Goal: Task Accomplishment & Management: Complete application form

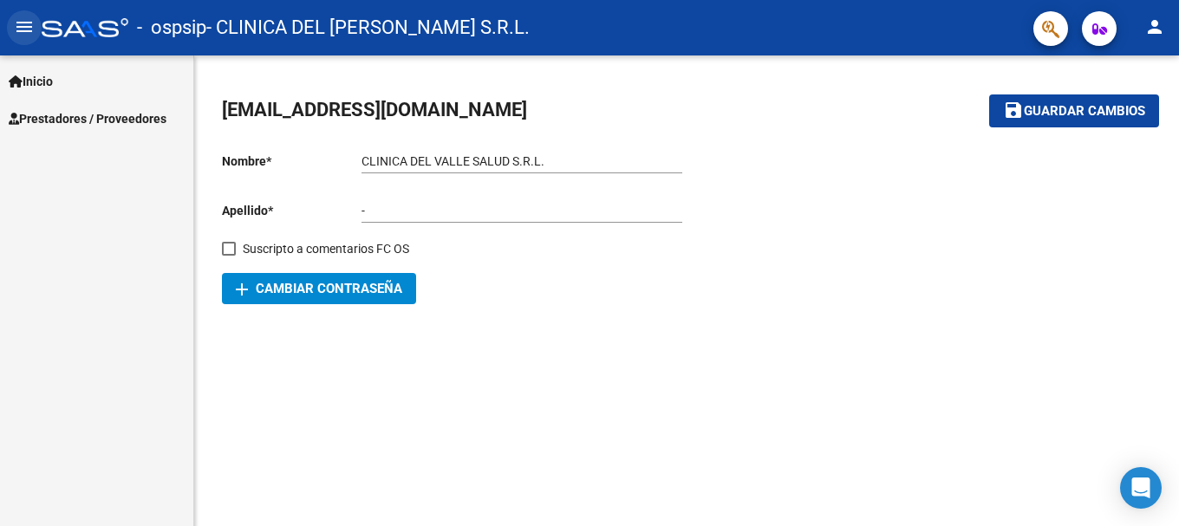
click at [15, 28] on mat-icon "menu" at bounding box center [24, 26] width 21 height 21
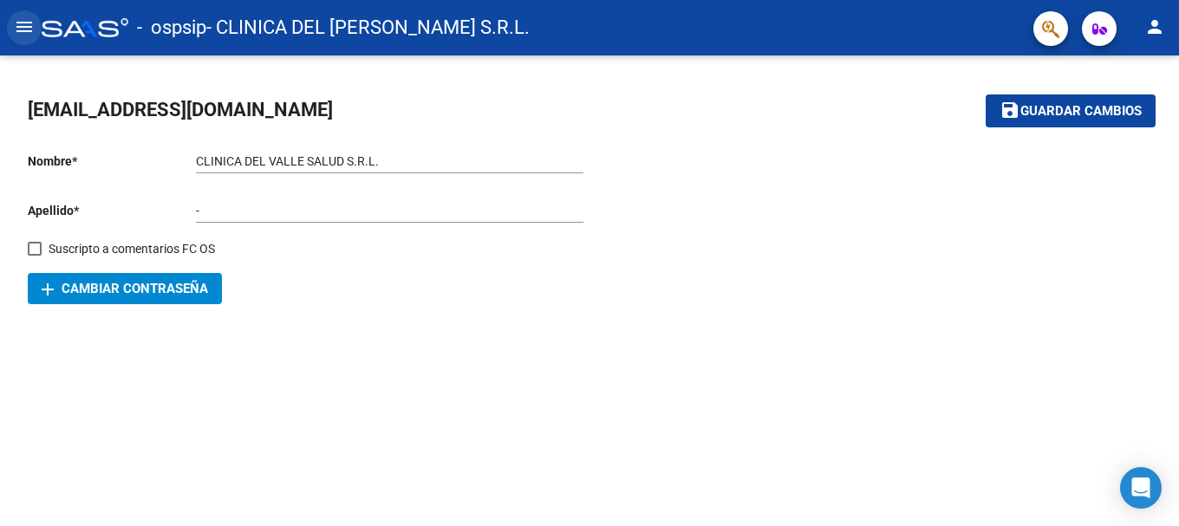
click at [31, 27] on mat-icon "menu" at bounding box center [24, 26] width 21 height 21
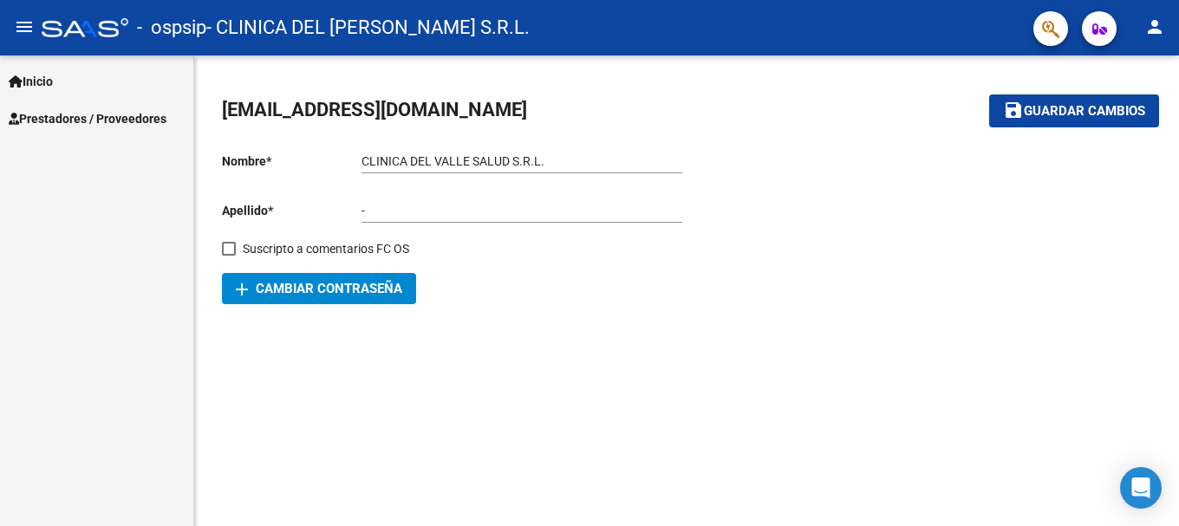
click at [53, 114] on span "Prestadores / Proveedores" at bounding box center [88, 118] width 158 height 19
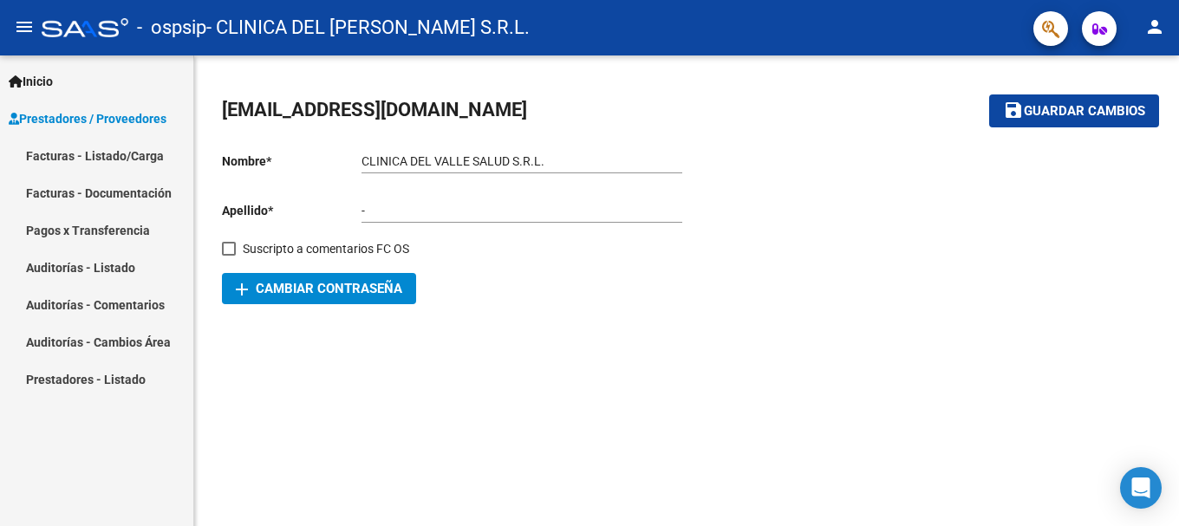
click at [137, 160] on link "Facturas - Listado/Carga" at bounding box center [96, 155] width 193 height 37
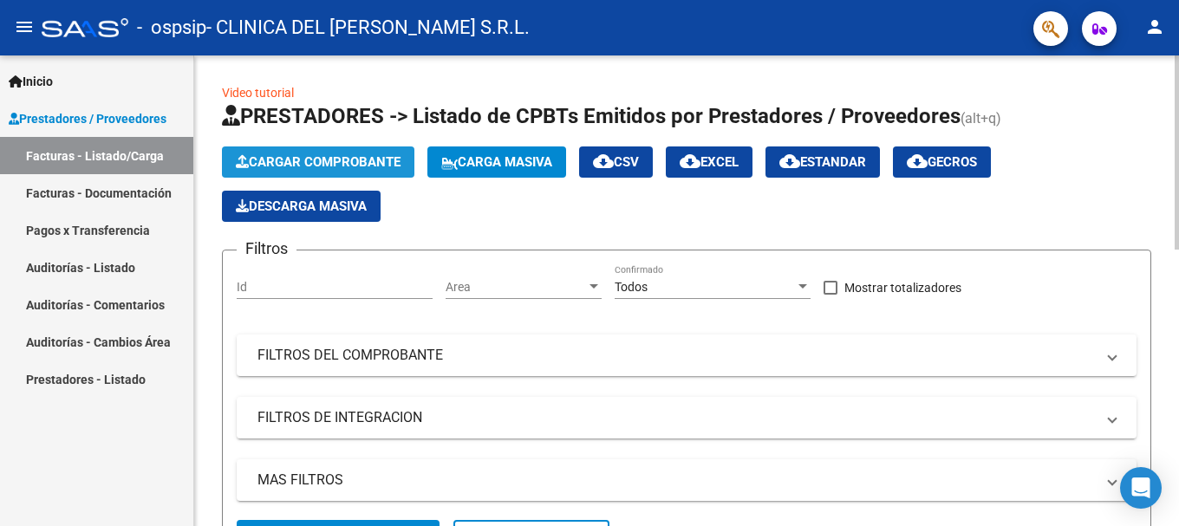
click at [341, 166] on span "Cargar Comprobante" at bounding box center [318, 162] width 165 height 16
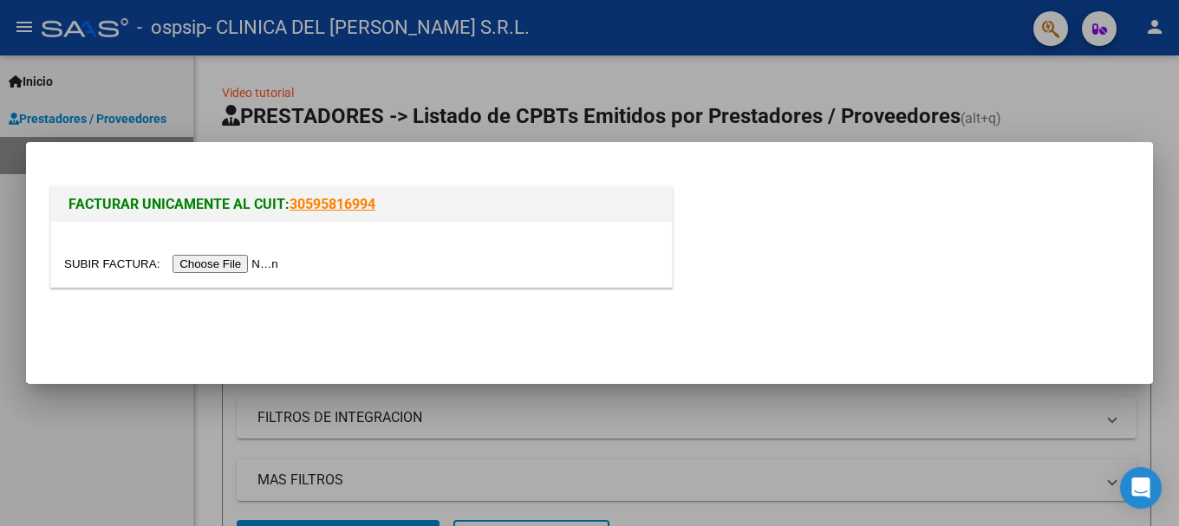
click at [203, 268] on input "file" at bounding box center [173, 264] width 219 height 18
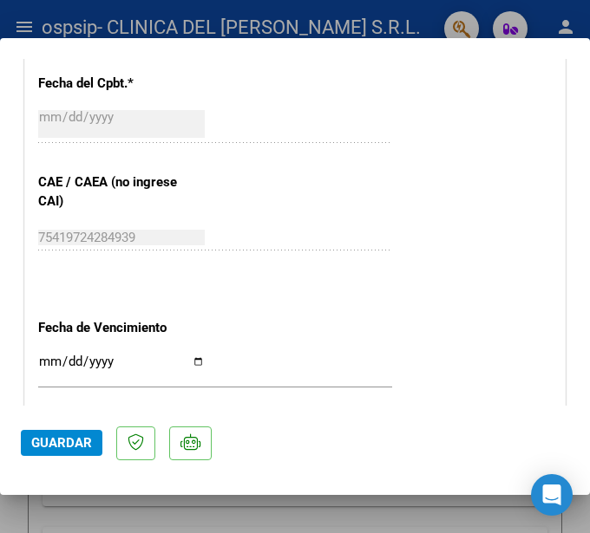
scroll to position [954, 0]
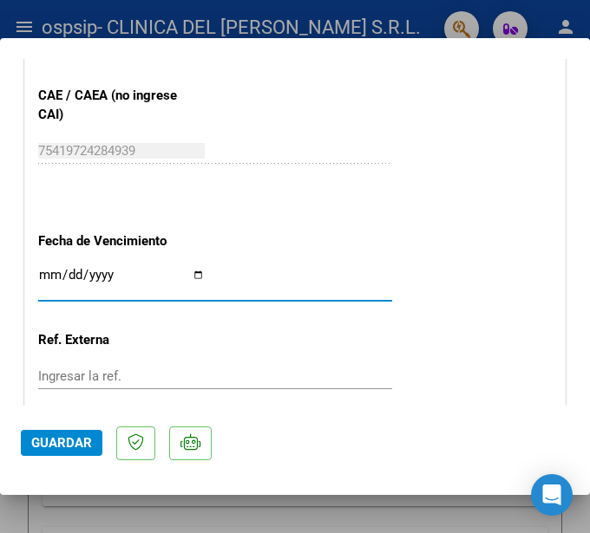
click at [39, 275] on input "Ingresar la fecha" at bounding box center [121, 282] width 166 height 28
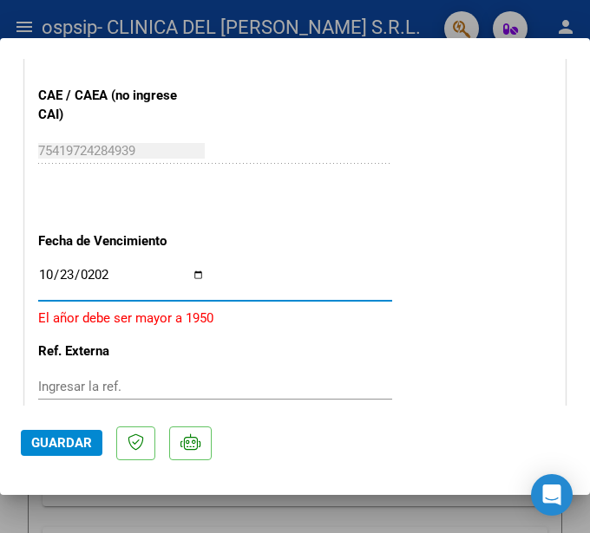
type input "[DATE]"
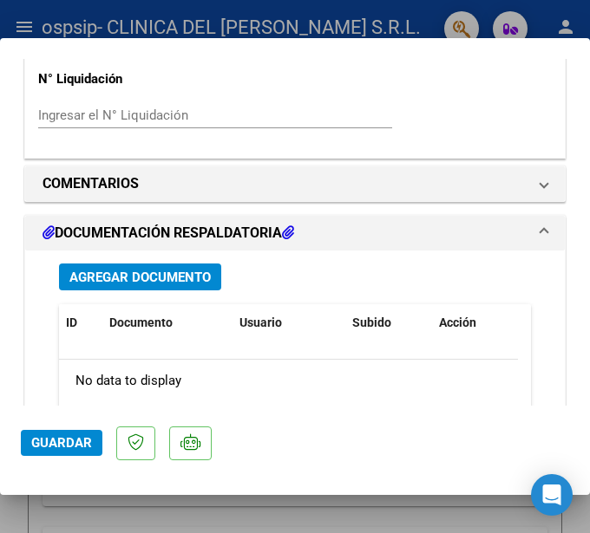
scroll to position [1301, 0]
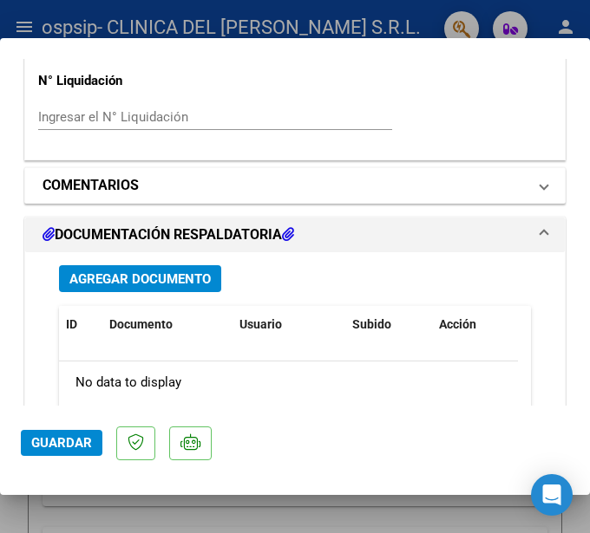
click at [199, 181] on mat-panel-title "COMENTARIOS" at bounding box center [284, 185] width 484 height 21
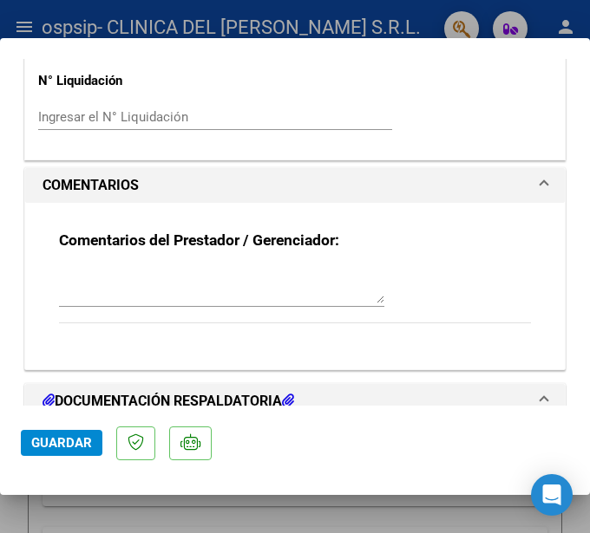
click at [185, 292] on textarea at bounding box center [221, 286] width 325 height 35
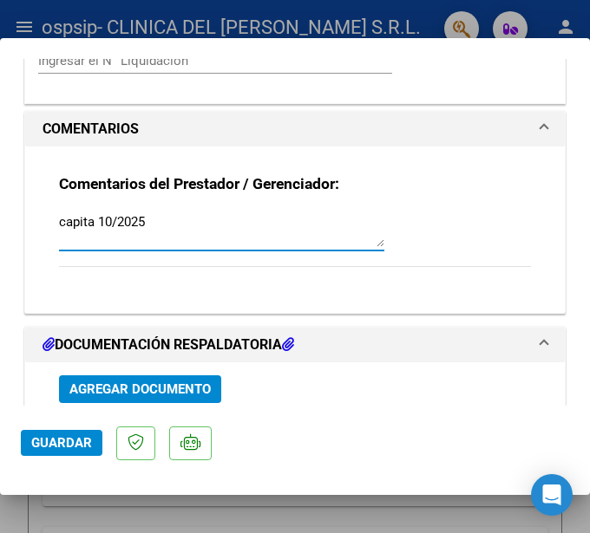
scroll to position [1387, 0]
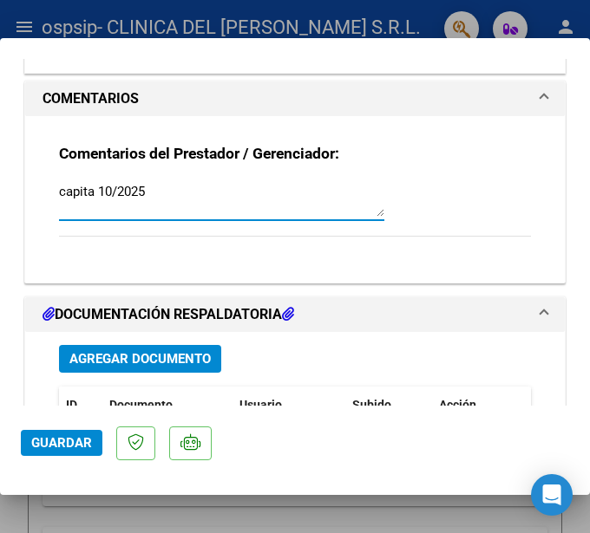
type textarea "capita 10/2025"
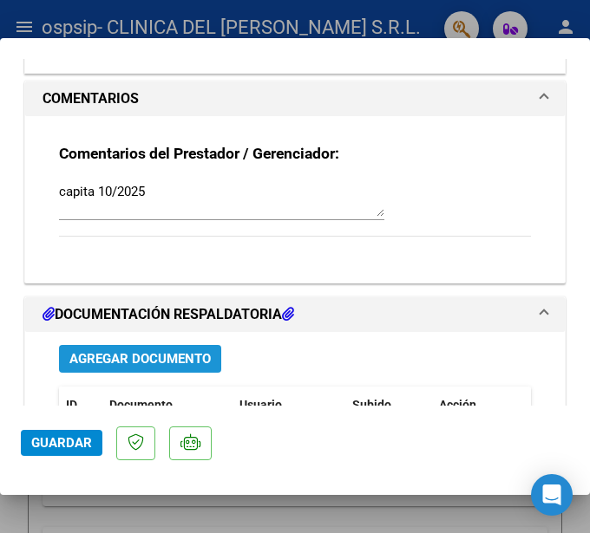
click at [135, 361] on span "Agregar Documento" at bounding box center [139, 360] width 141 height 16
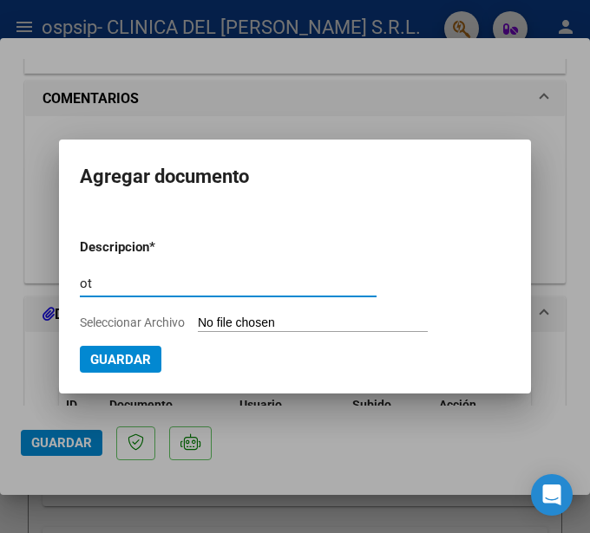
type input "o"
type input "nota aumento 10/2025"
click at [258, 317] on input "Seleccionar Archivo" at bounding box center [313, 324] width 230 height 16
type input "C:\fakepath\10_OSPSIP Nota de Ajuste octubre 2025.pdf"
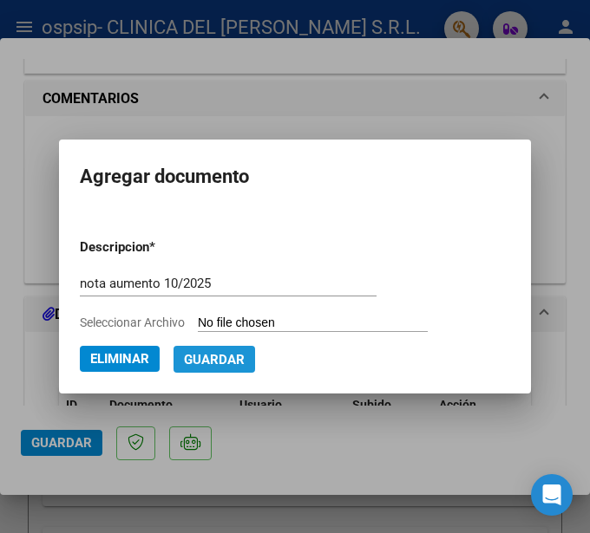
click at [220, 363] on span "Guardar" at bounding box center [214, 360] width 61 height 16
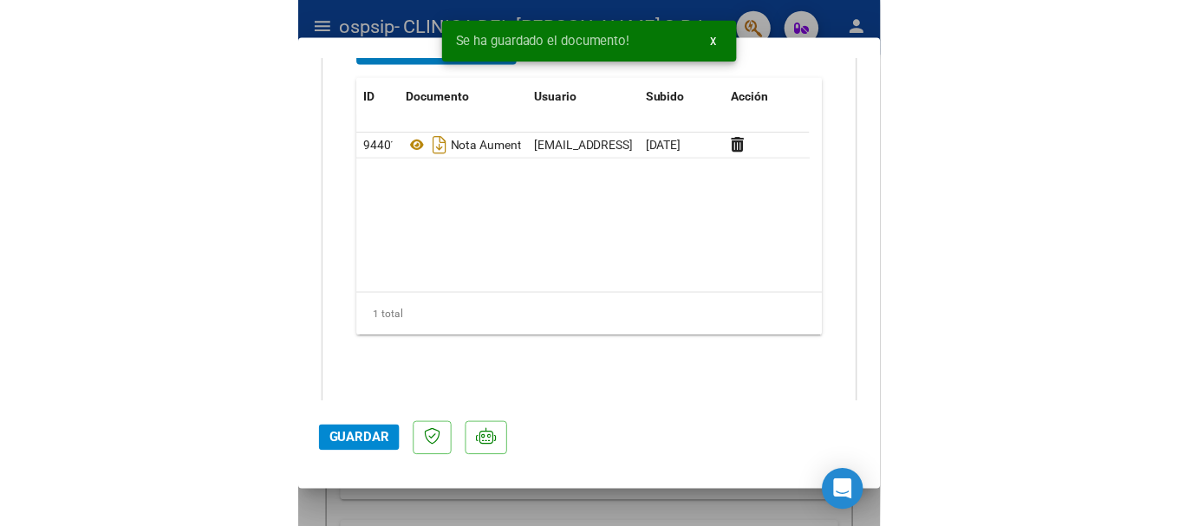
scroll to position [1734, 0]
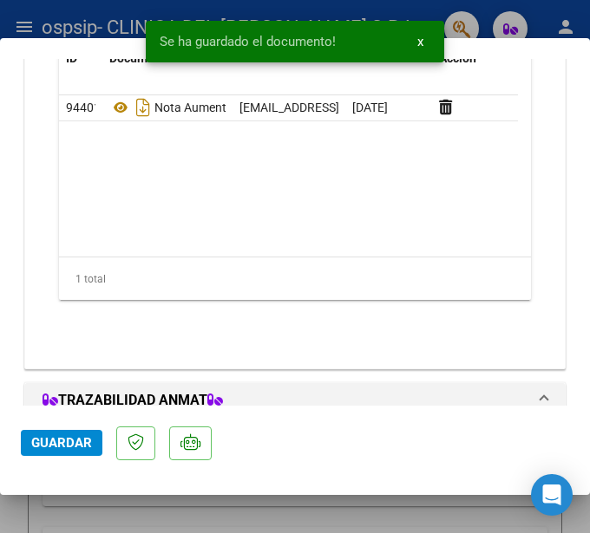
click at [46, 444] on span "Guardar" at bounding box center [61, 443] width 61 height 16
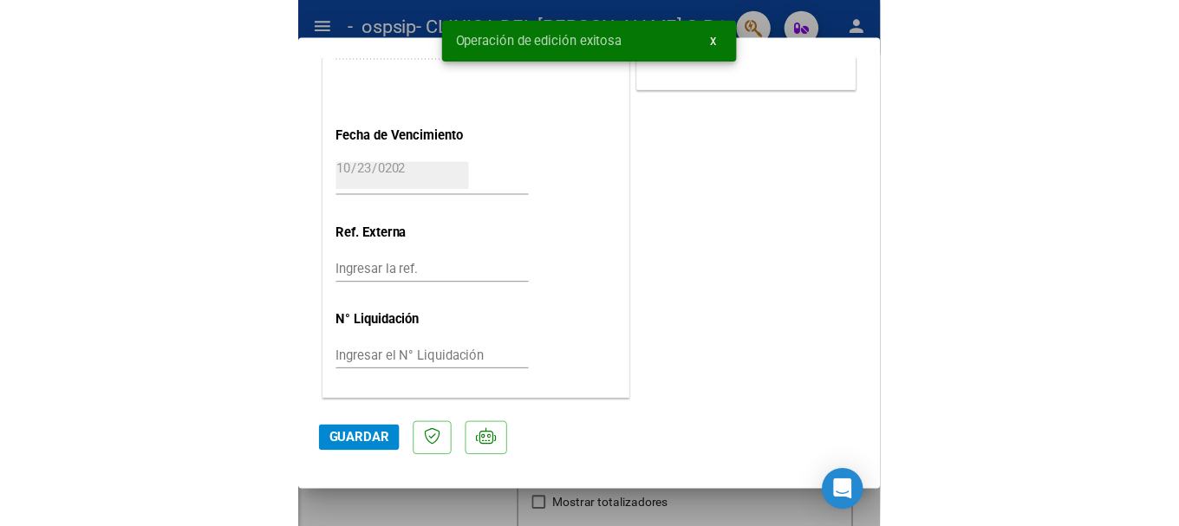
scroll to position [1043, 0]
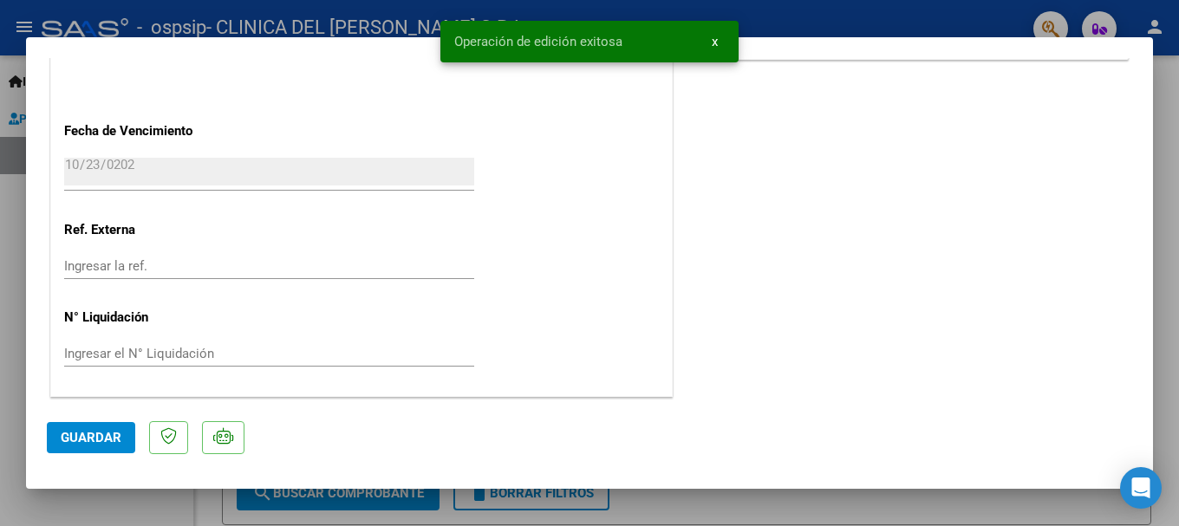
click at [794, 496] on div at bounding box center [589, 263] width 1179 height 526
type input "$ 0,00"
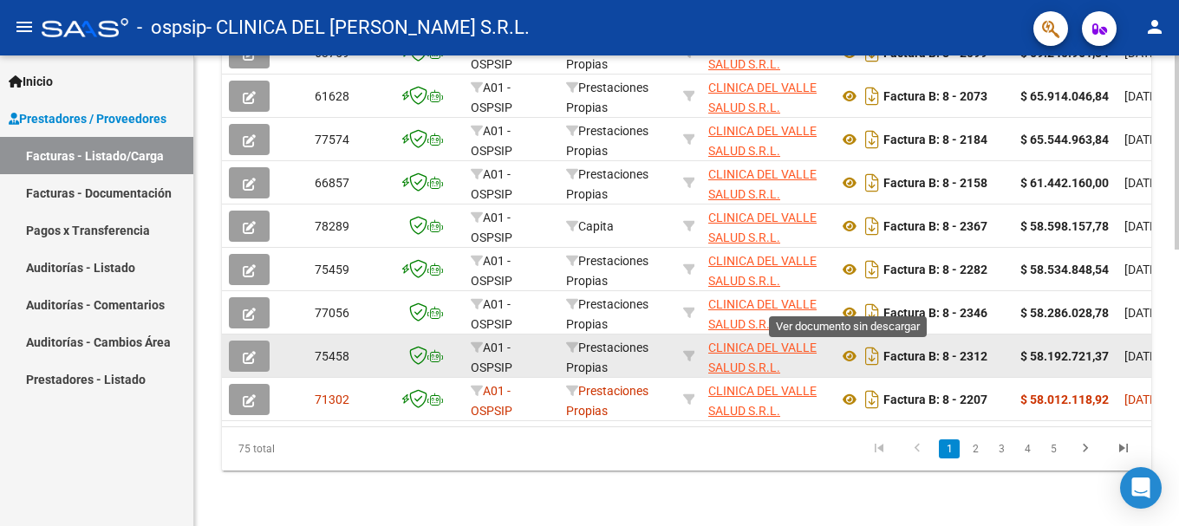
scroll to position [673, 0]
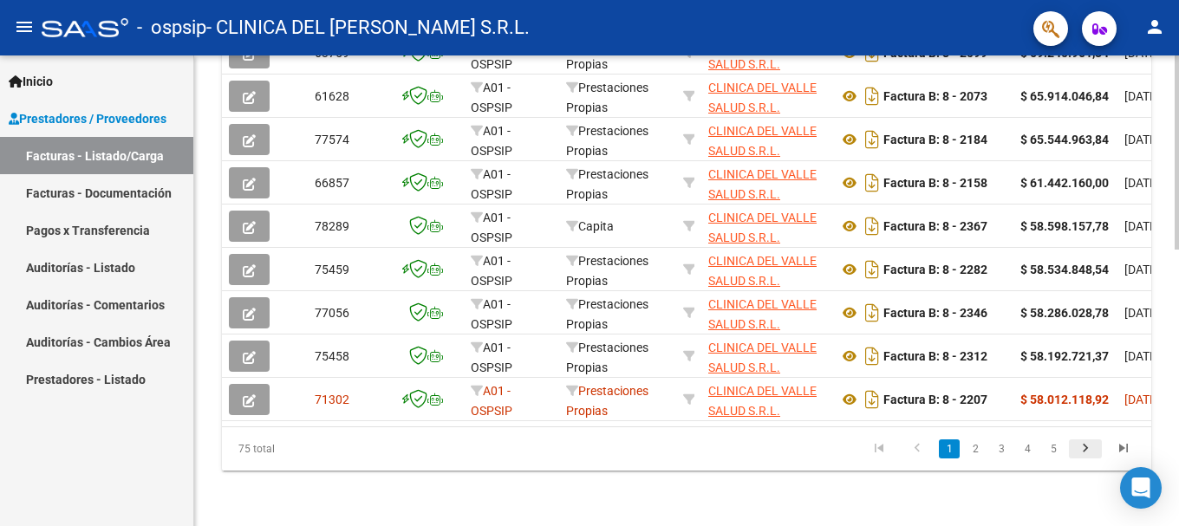
click at [1084, 447] on icon "go to next page" at bounding box center [1085, 450] width 23 height 21
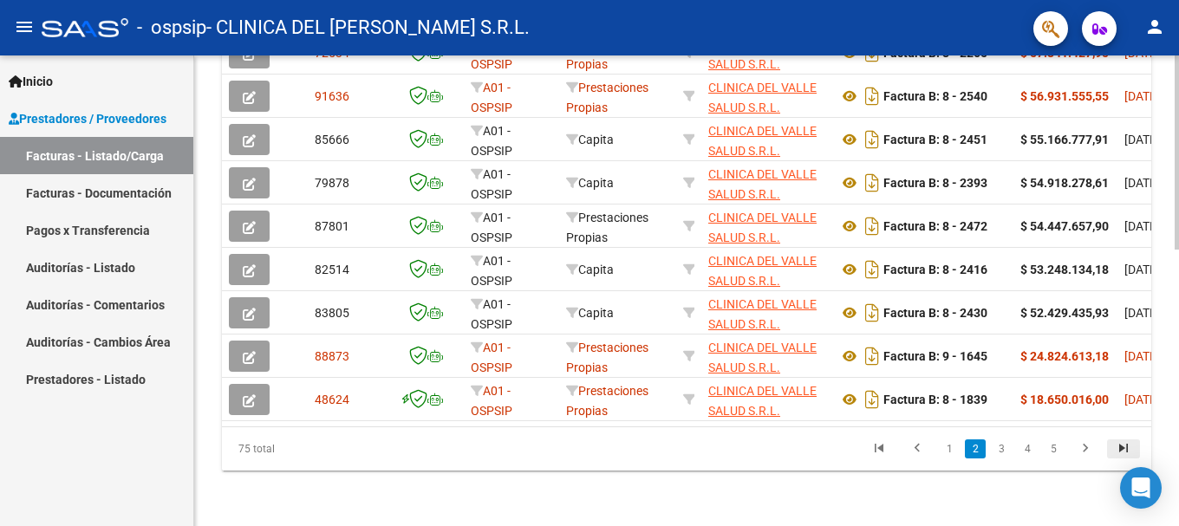
click at [1132, 447] on icon "go to last page" at bounding box center [1123, 450] width 23 height 21
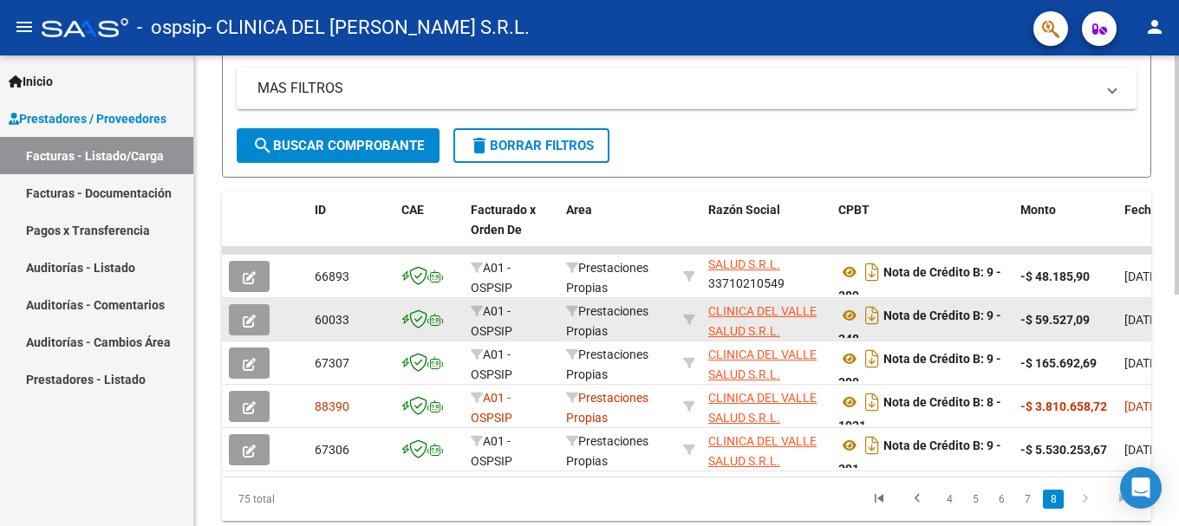
scroll to position [456, 0]
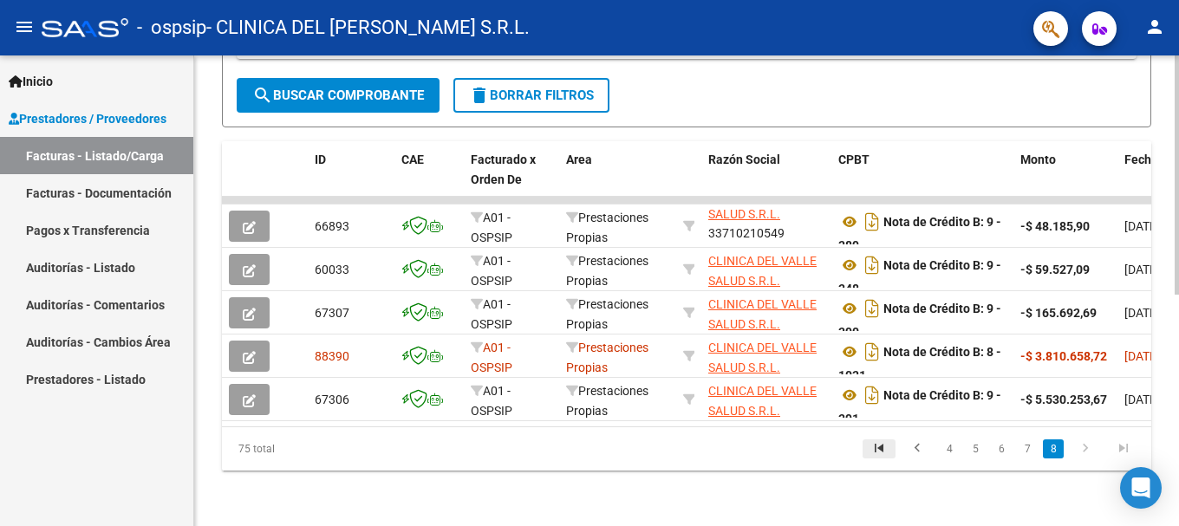
click at [880, 446] on icon "go to first page" at bounding box center [879, 450] width 23 height 21
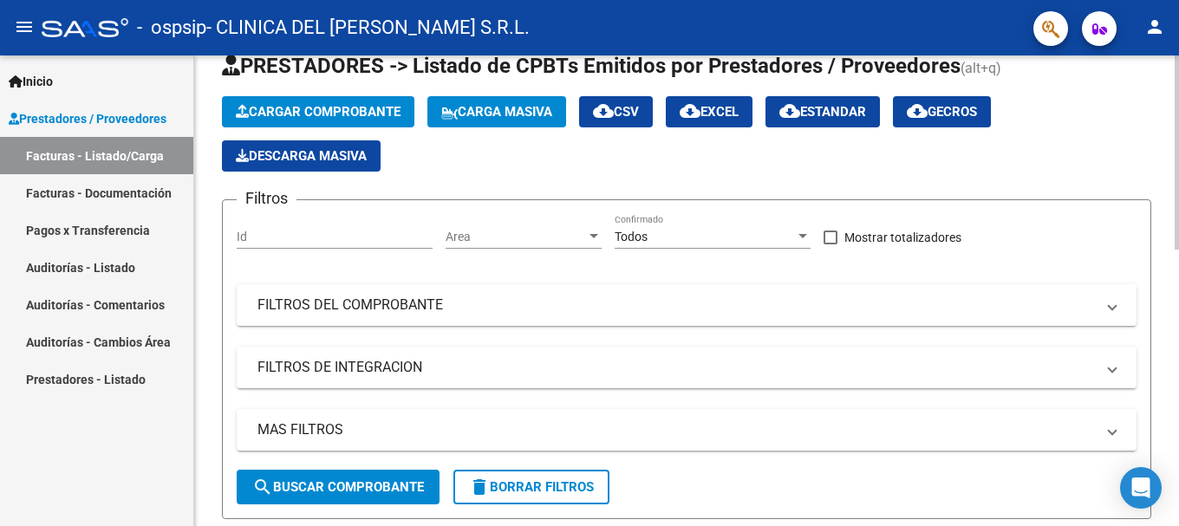
scroll to position [0, 0]
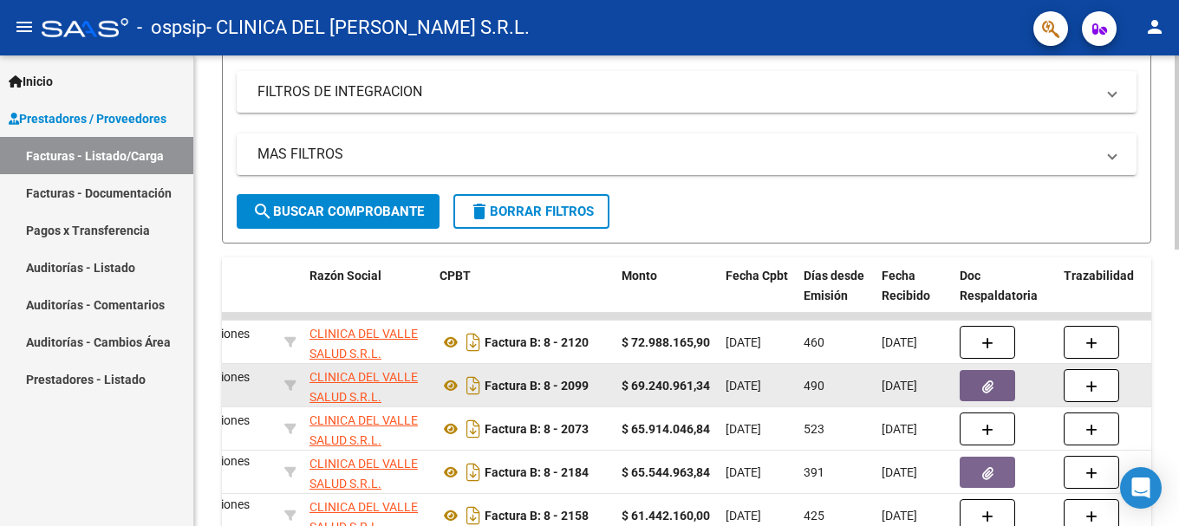
scroll to position [673, 0]
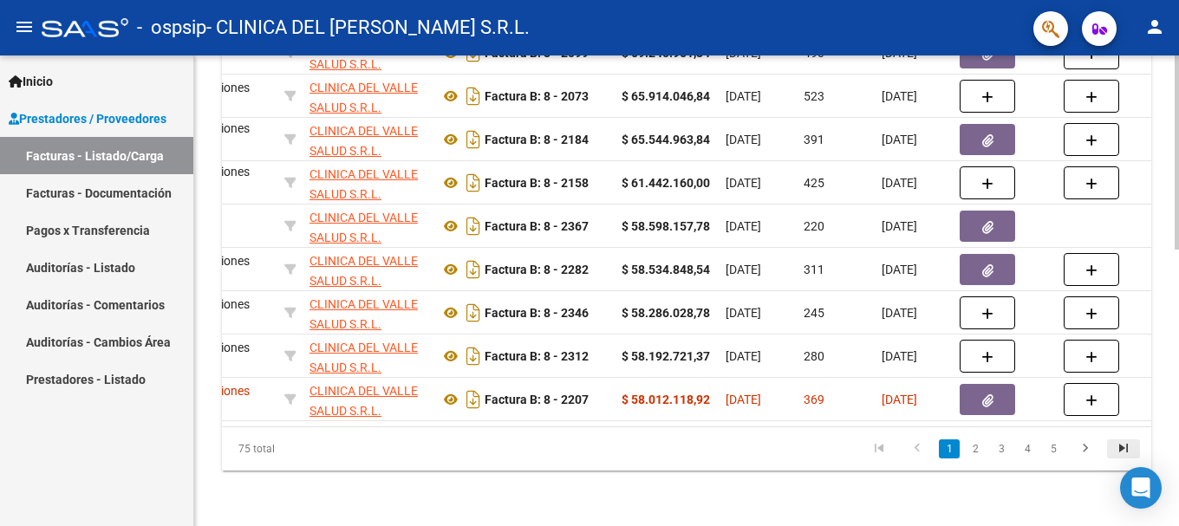
click at [1120, 447] on icon "go to last page" at bounding box center [1123, 450] width 23 height 21
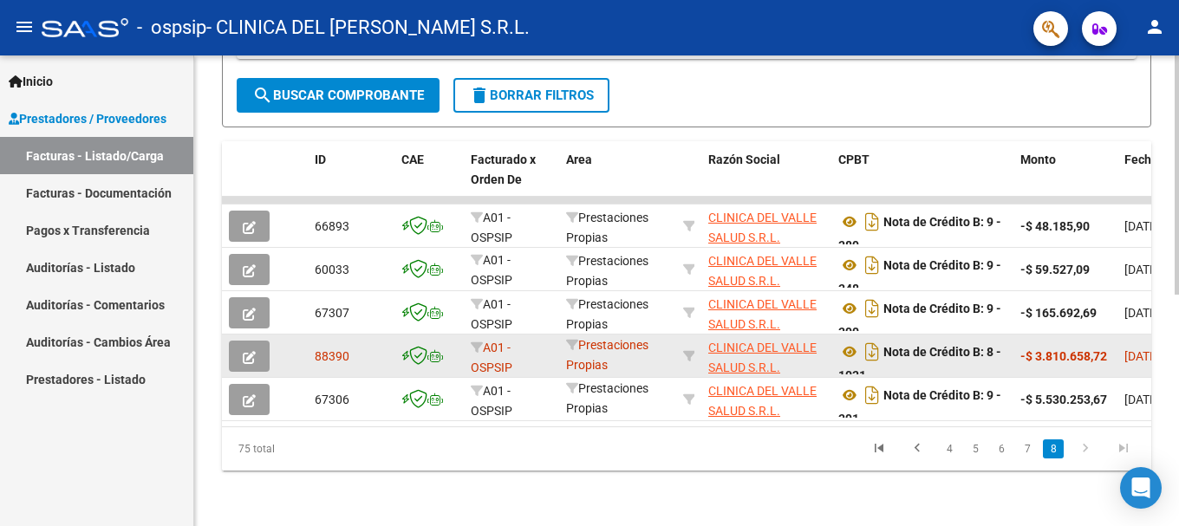
scroll to position [3, 0]
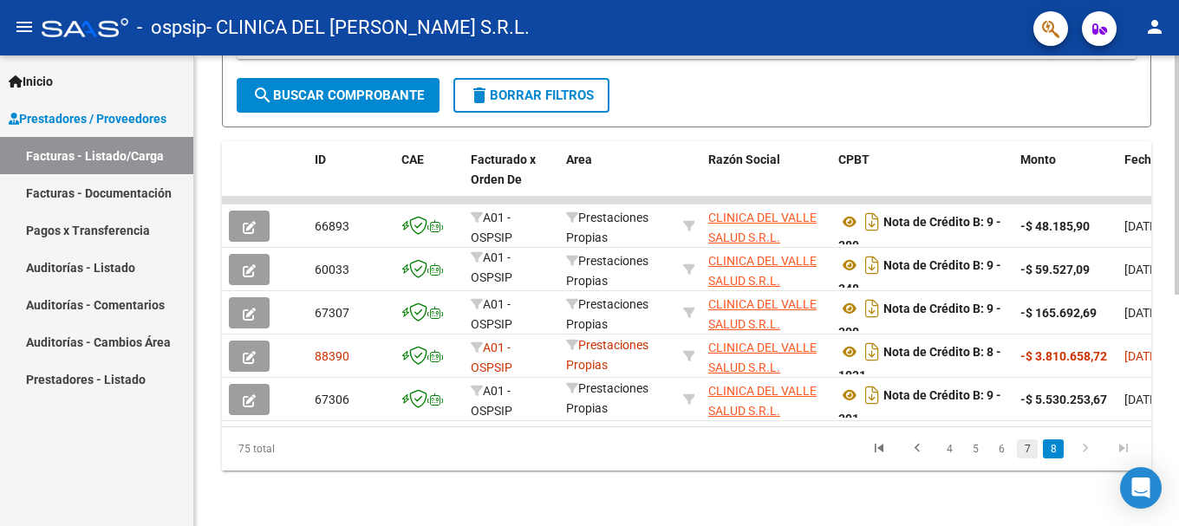
click at [1027, 445] on link "7" at bounding box center [1027, 449] width 21 height 19
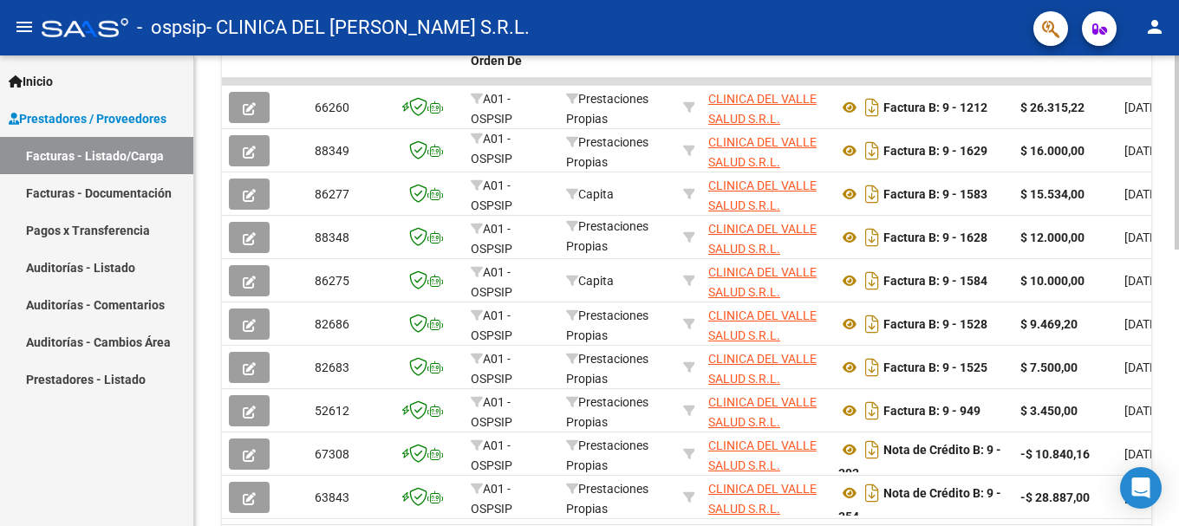
scroll to position [673, 0]
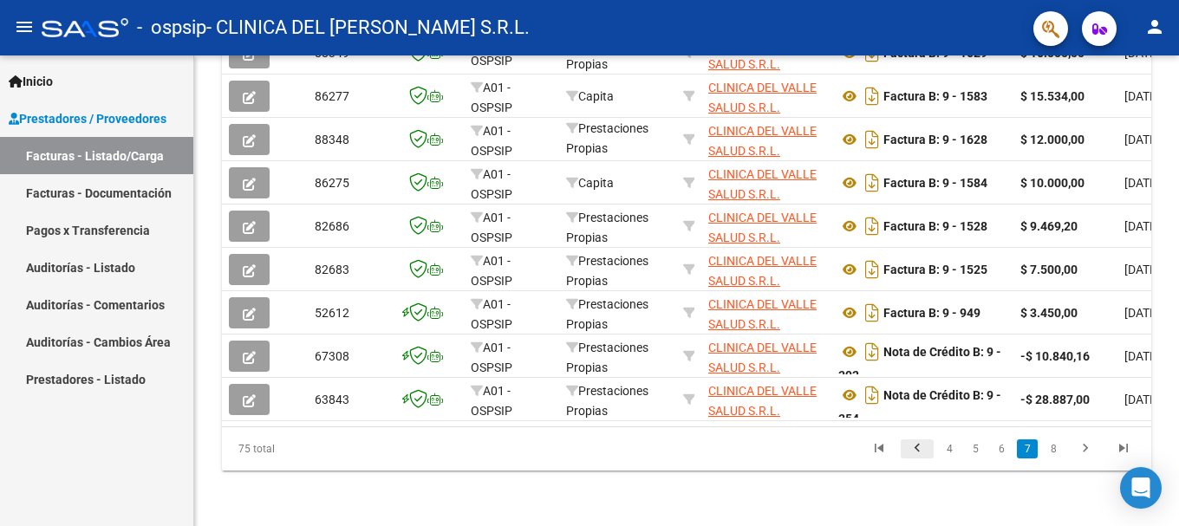
click at [910, 448] on icon "go to previous page" at bounding box center [917, 450] width 23 height 21
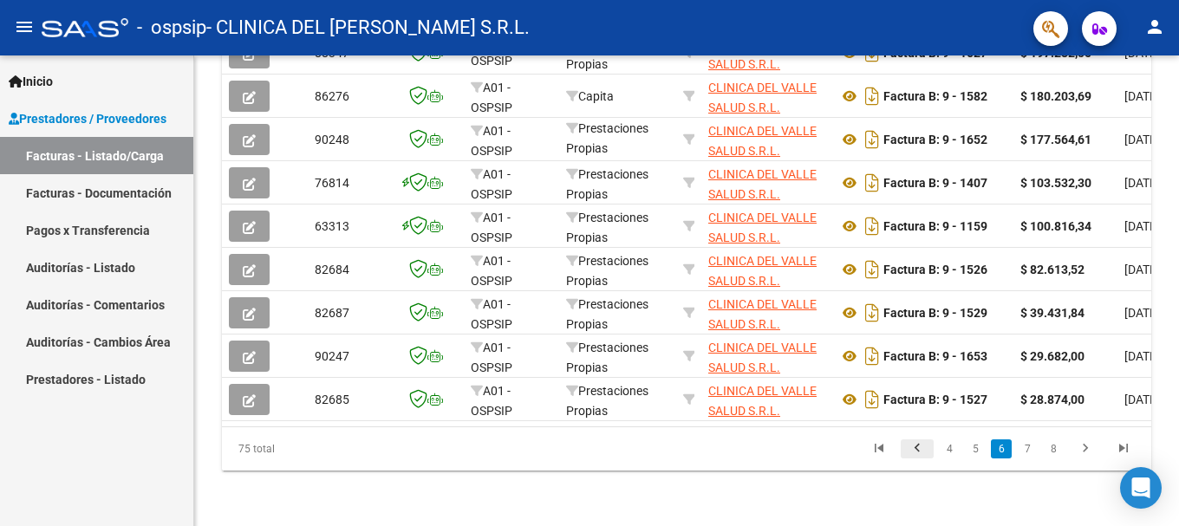
click at [910, 448] on icon "go to previous page" at bounding box center [917, 450] width 23 height 21
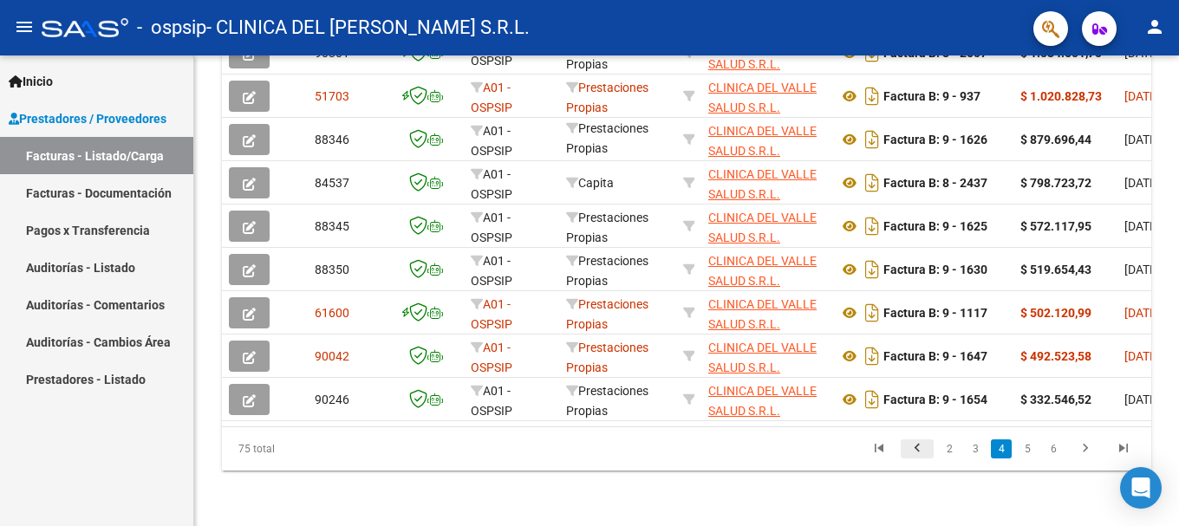
click at [910, 448] on div "75 total 2 3 4 5 6" at bounding box center [687, 448] width 930 height 43
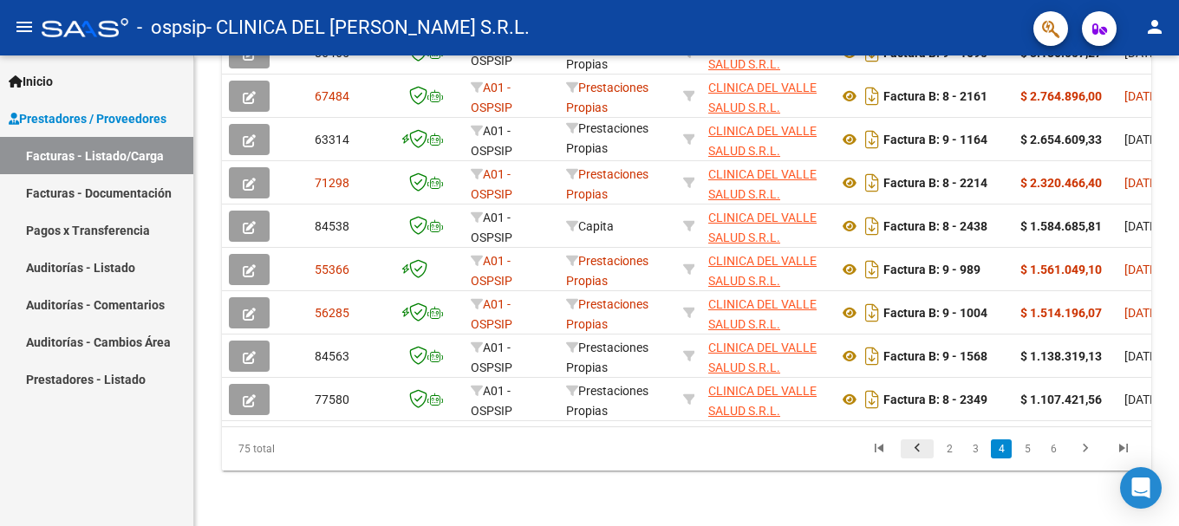
click at [910, 448] on icon "go to previous page" at bounding box center [917, 450] width 23 height 21
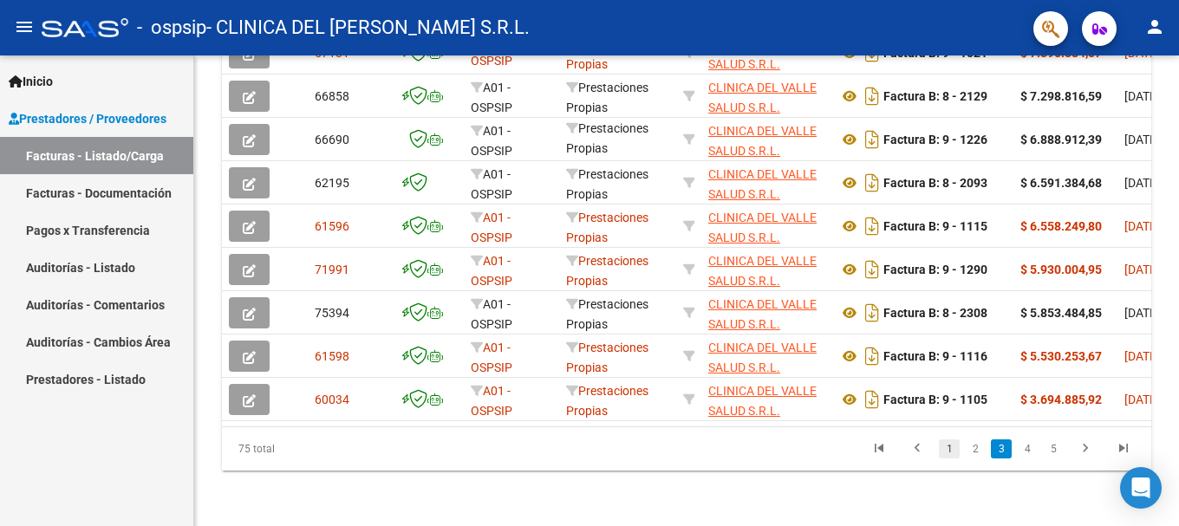
click at [943, 448] on link "1" at bounding box center [949, 449] width 21 height 19
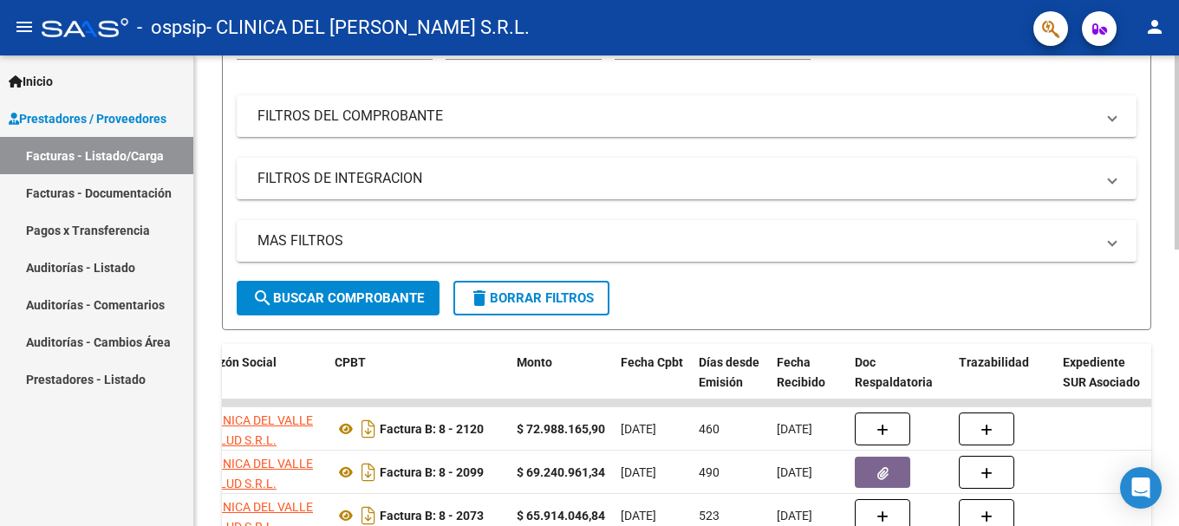
scroll to position [0, 0]
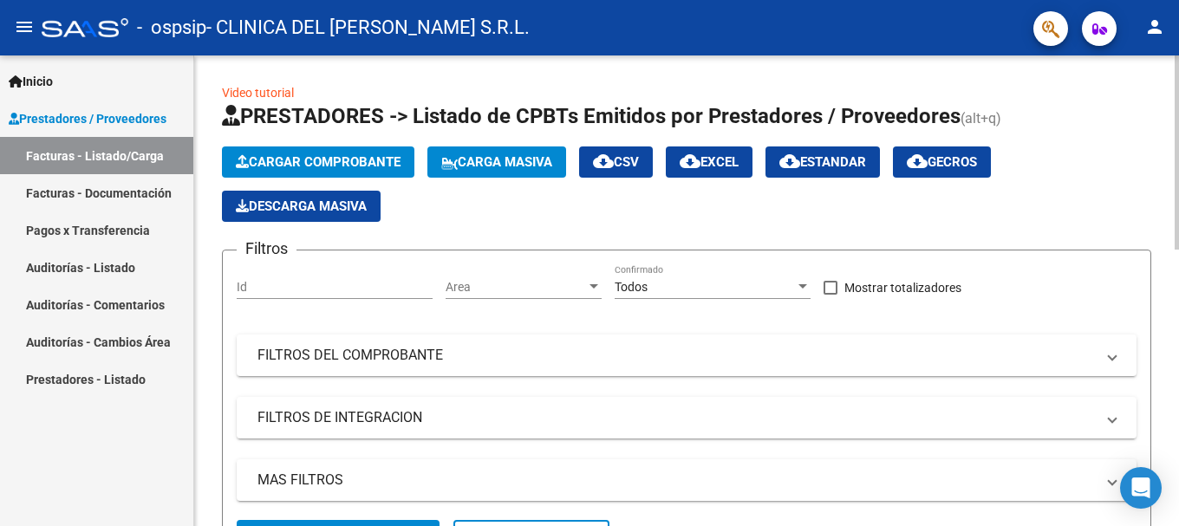
click at [350, 167] on span "Cargar Comprobante" at bounding box center [318, 162] width 165 height 16
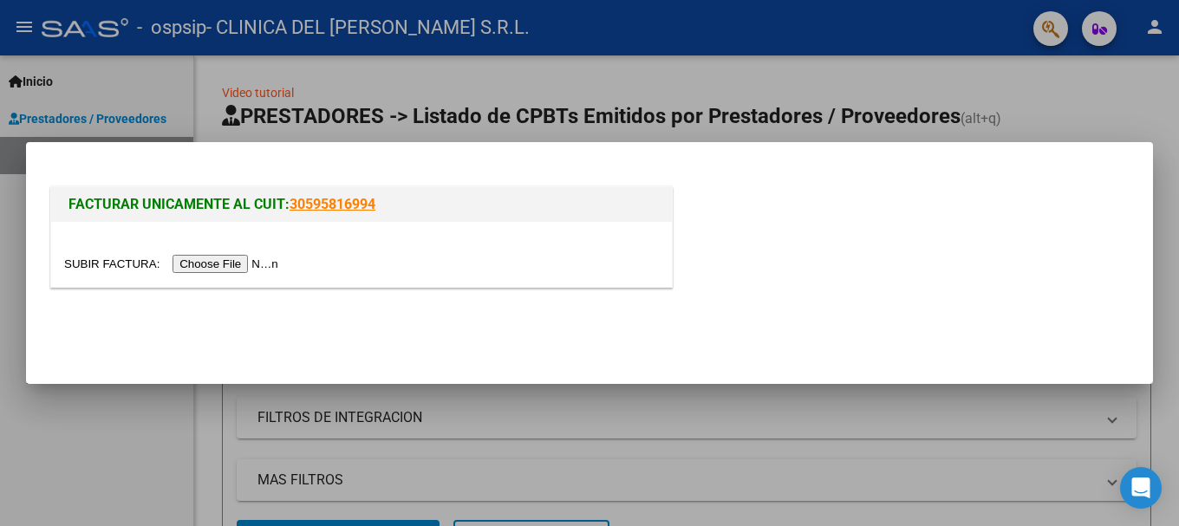
click at [232, 271] on input "file" at bounding box center [173, 264] width 219 height 18
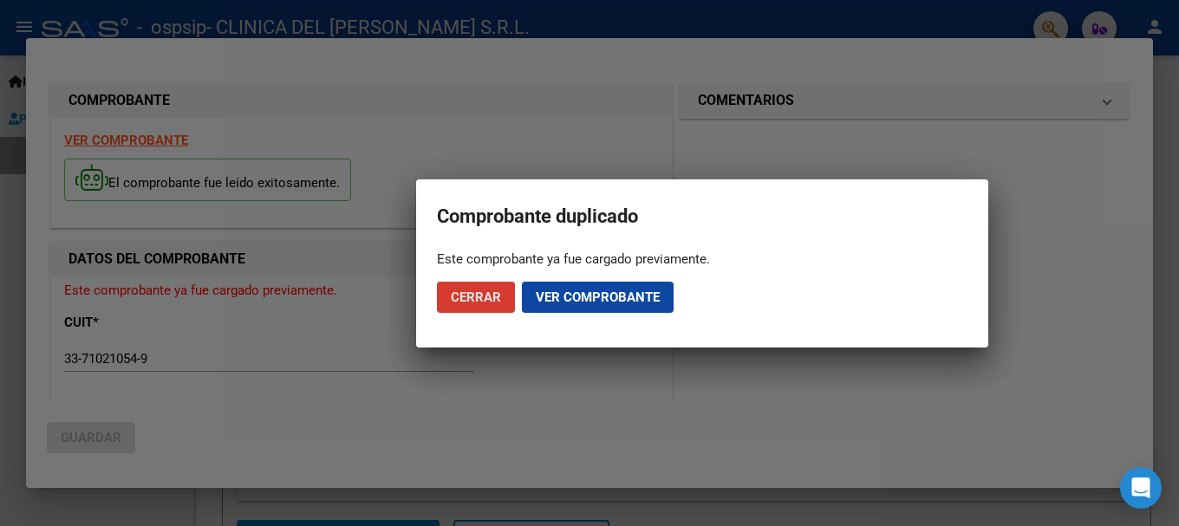
click at [621, 294] on span "Ver comprobante" at bounding box center [598, 298] width 124 height 16
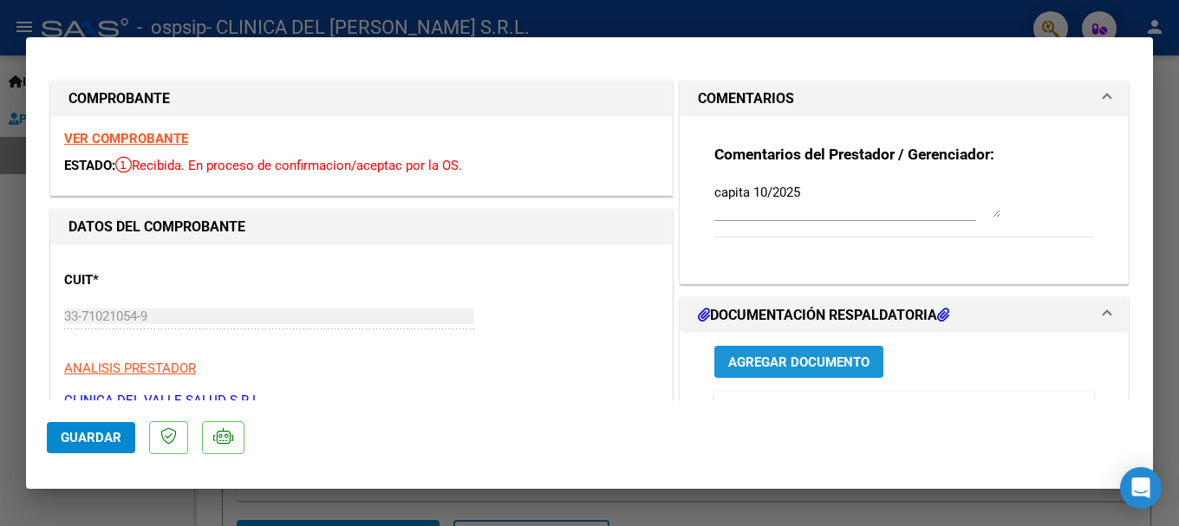
click at [793, 361] on span "Agregar Documento" at bounding box center [798, 363] width 141 height 16
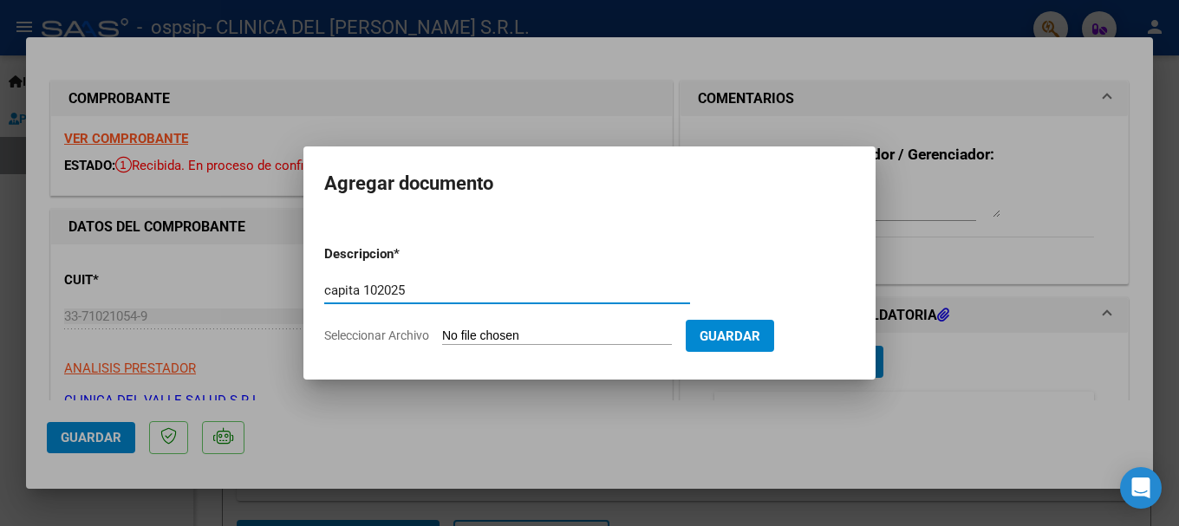
type input "capita 102025"
click at [522, 332] on input "Seleccionar Archivo" at bounding box center [557, 337] width 230 height 16
type input "C:\fakepath\[US_VEHICLE_IDENTIFICATION_NUMBER].pdf"
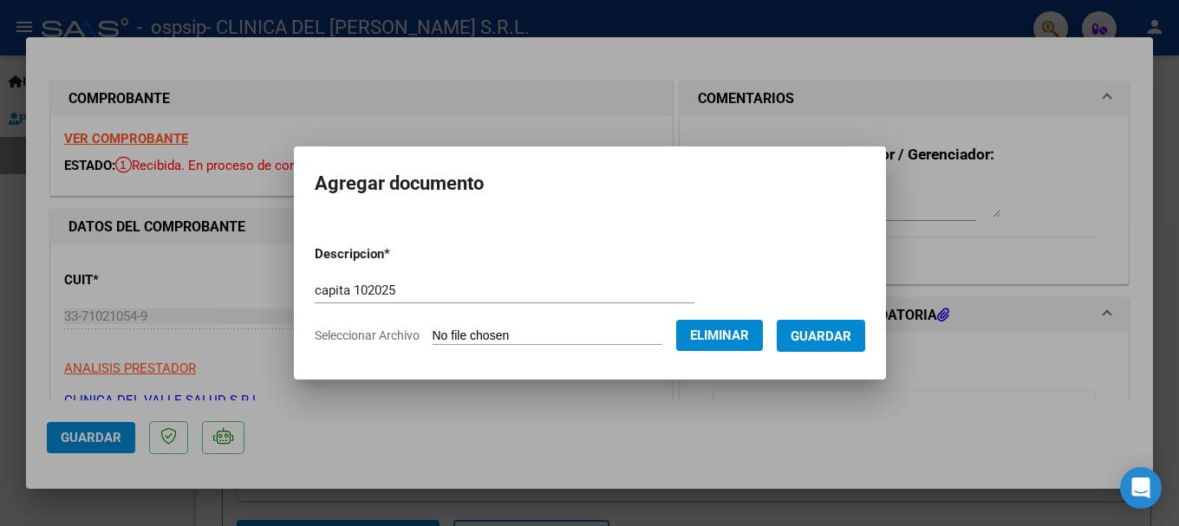
click at [833, 339] on span "Guardar" at bounding box center [821, 337] width 61 height 16
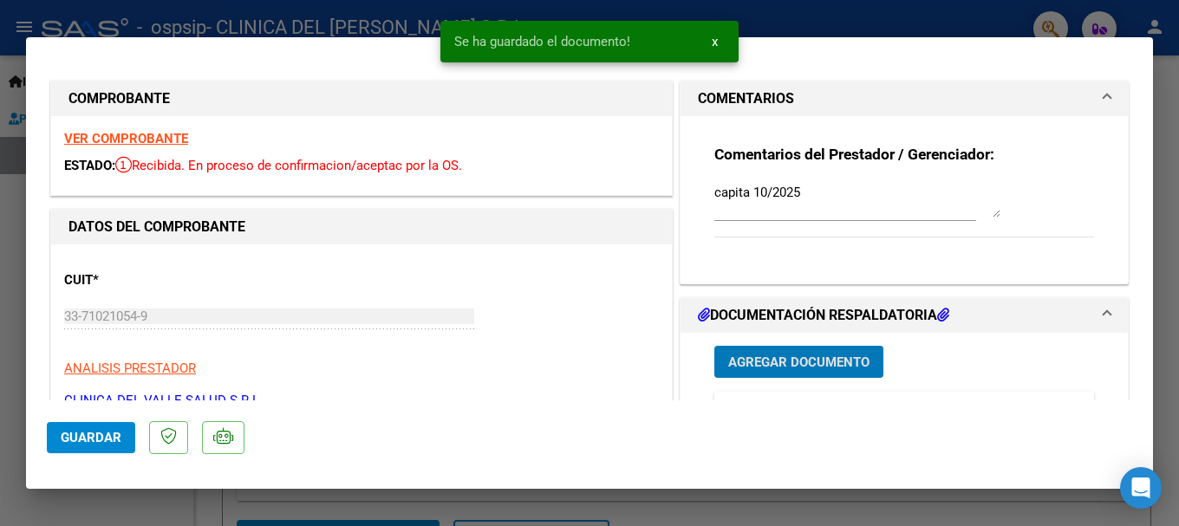
click at [100, 441] on span "Guardar" at bounding box center [91, 438] width 61 height 16
click at [520, 498] on div at bounding box center [589, 263] width 1179 height 526
type input "$ 0,00"
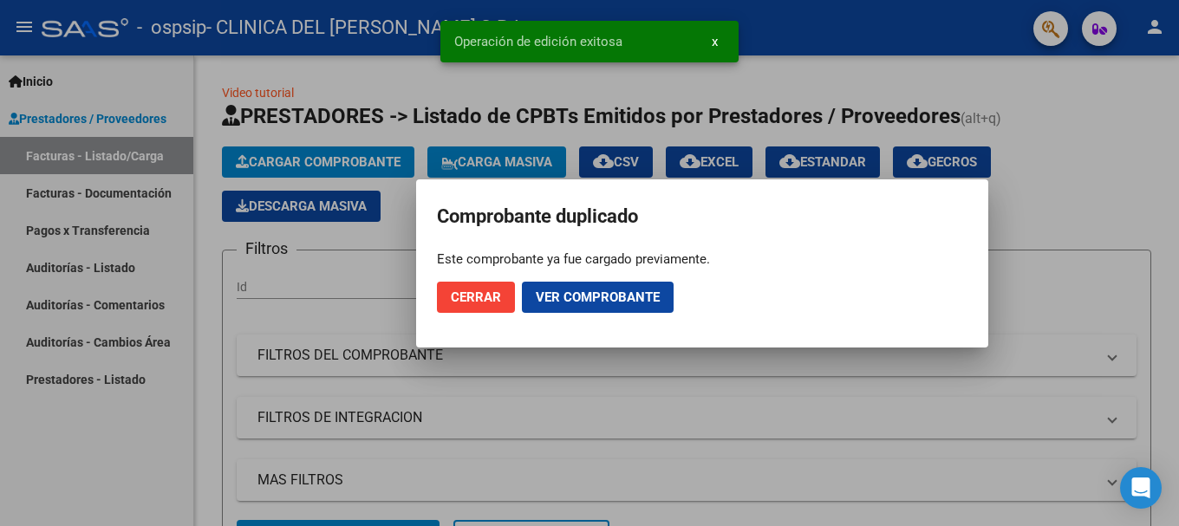
click at [1134, 137] on div at bounding box center [589, 263] width 1179 height 526
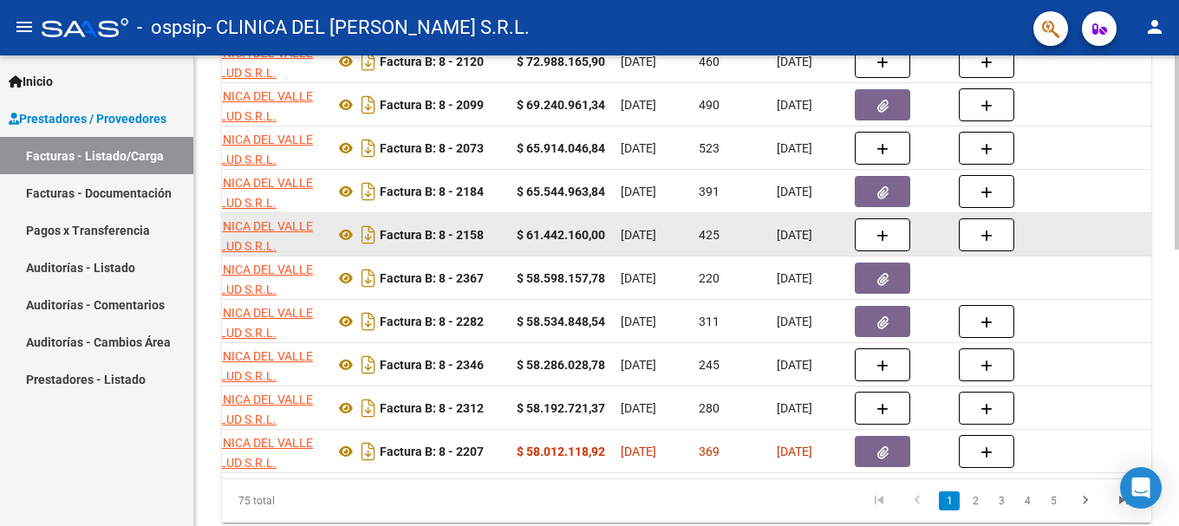
scroll to position [673, 0]
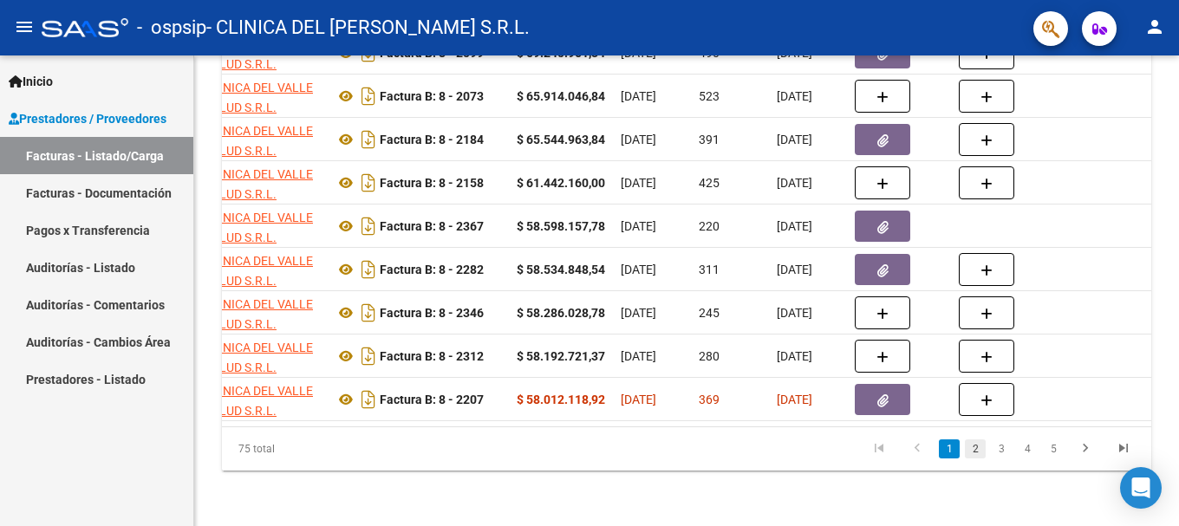
click at [974, 455] on link "2" at bounding box center [975, 449] width 21 height 19
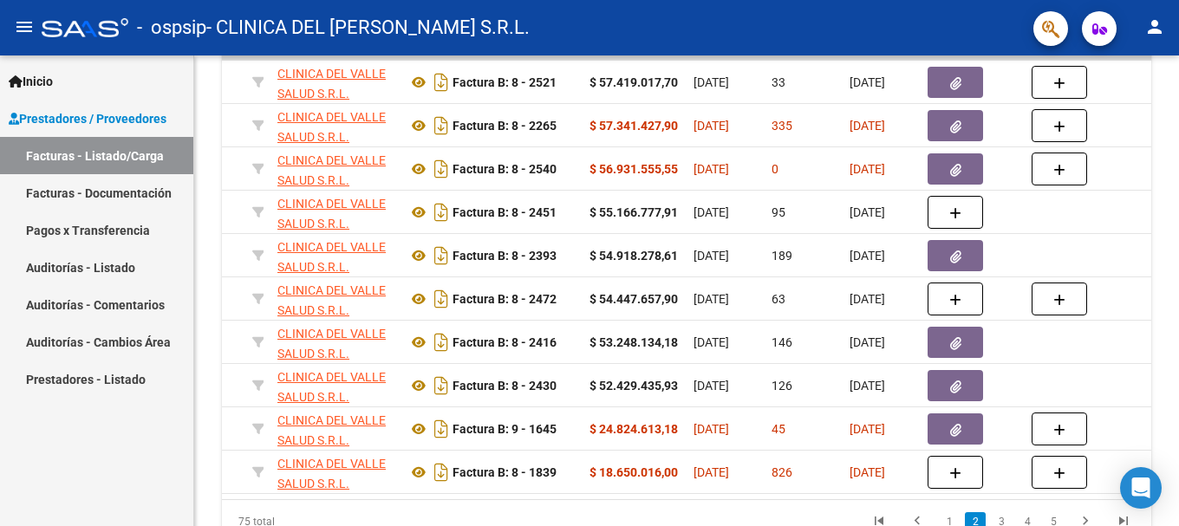
scroll to position [0, 435]
